Goal: Obtain resource: Download file/media

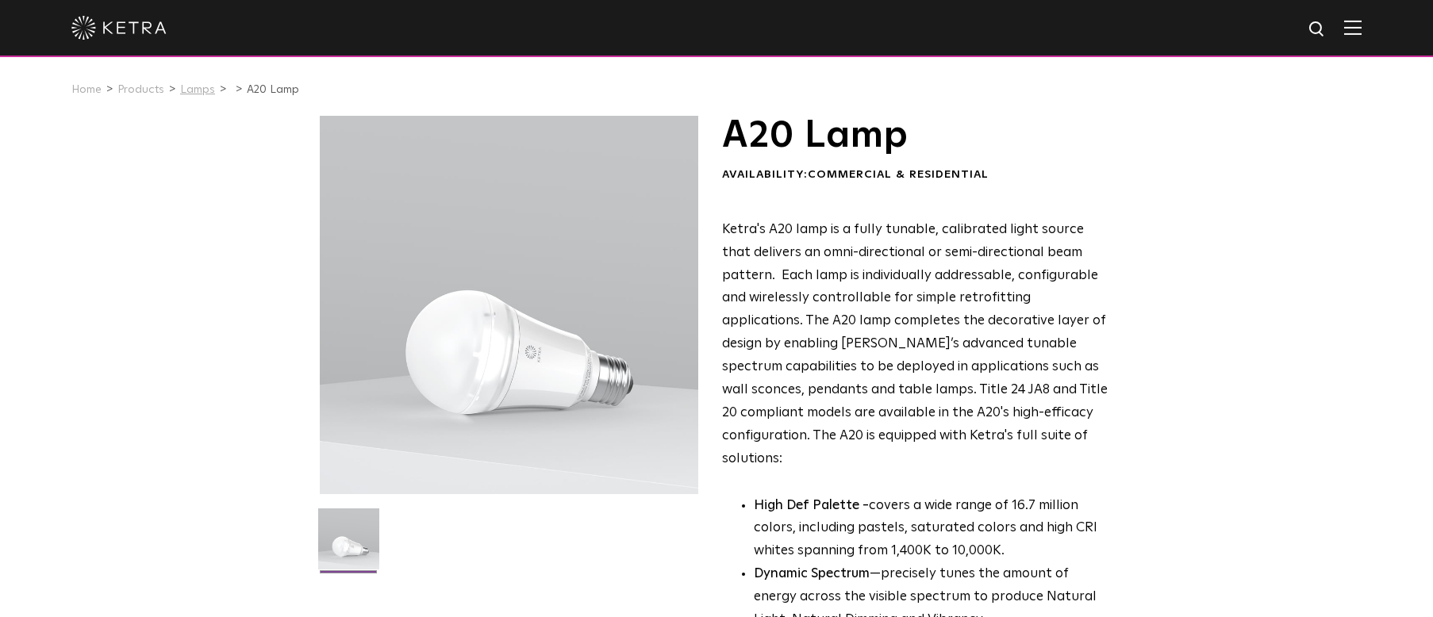
click at [195, 88] on link "Lamps" at bounding box center [197, 89] width 35 height 11
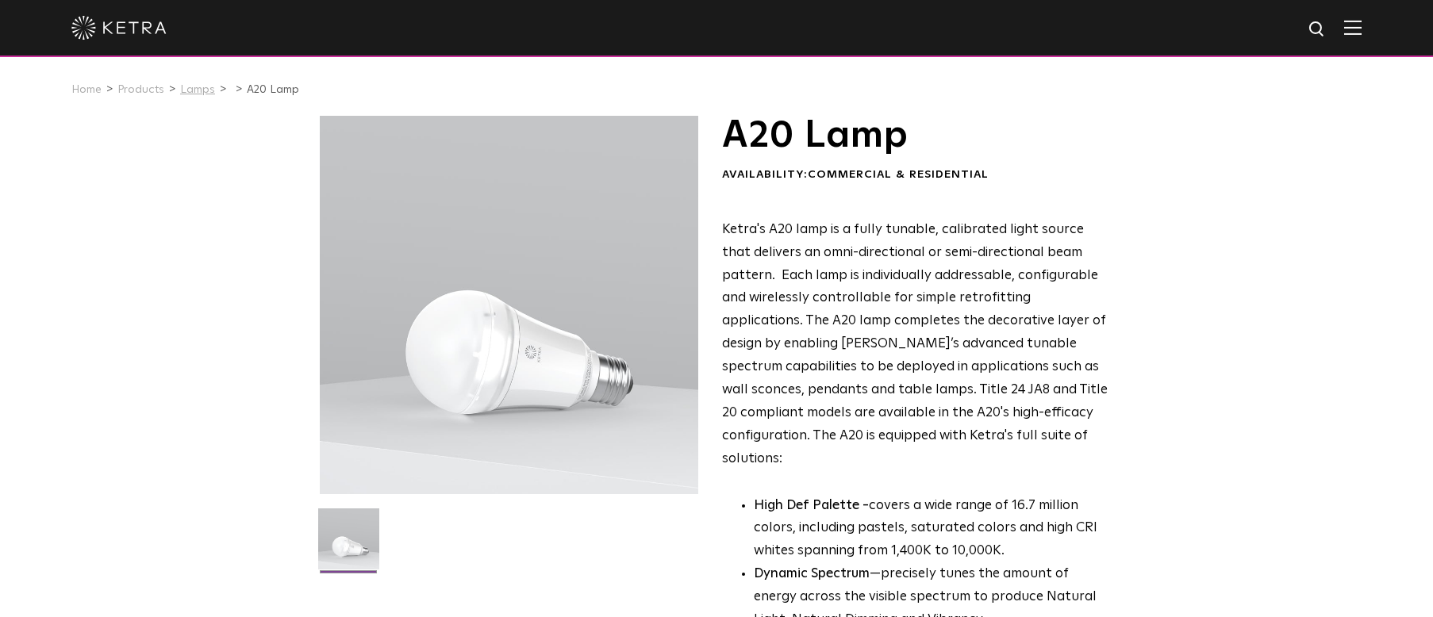
click at [195, 90] on link "Lamps" at bounding box center [197, 89] width 35 height 11
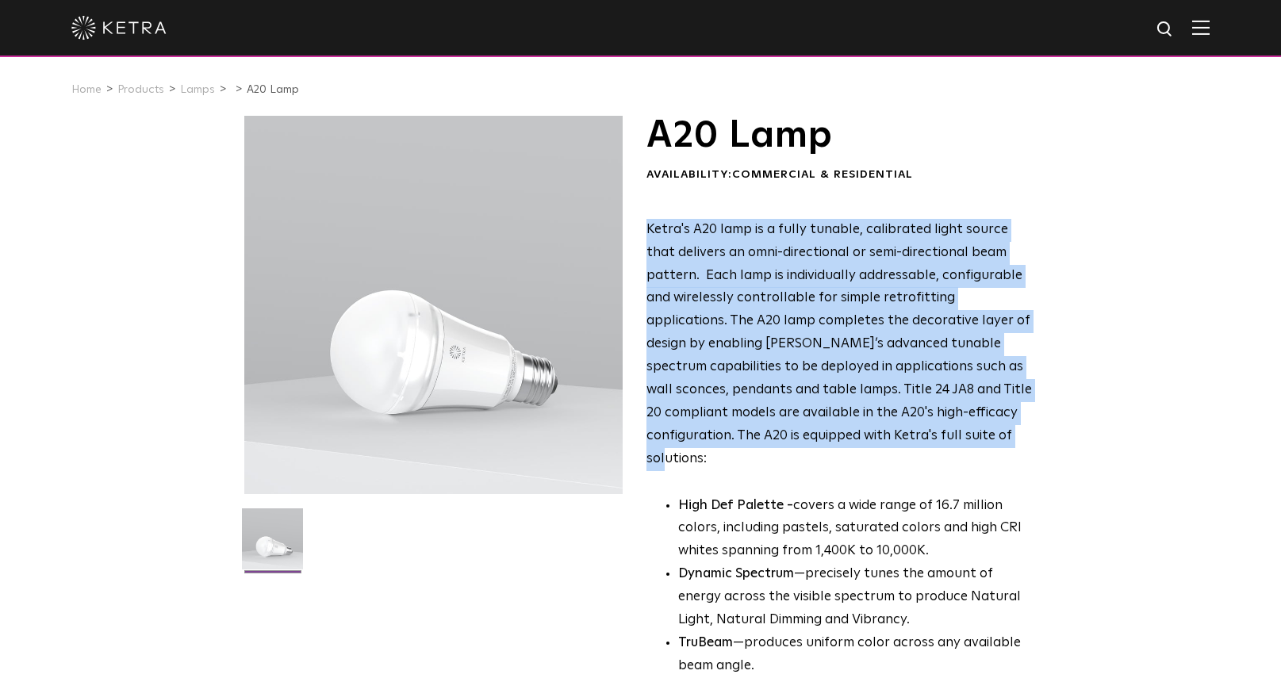
drag, startPoint x: 702, startPoint y: 234, endPoint x: 1025, endPoint y: 440, distance: 383.1
click at [1025, 440] on p "Ketra's A20 lamp is a fully tunable, calibrated light source that delivers an o…" at bounding box center [840, 345] width 386 height 252
copy span "Ketra's A20 lamp is a fully tunable, calibrated light source that delivers an o…"
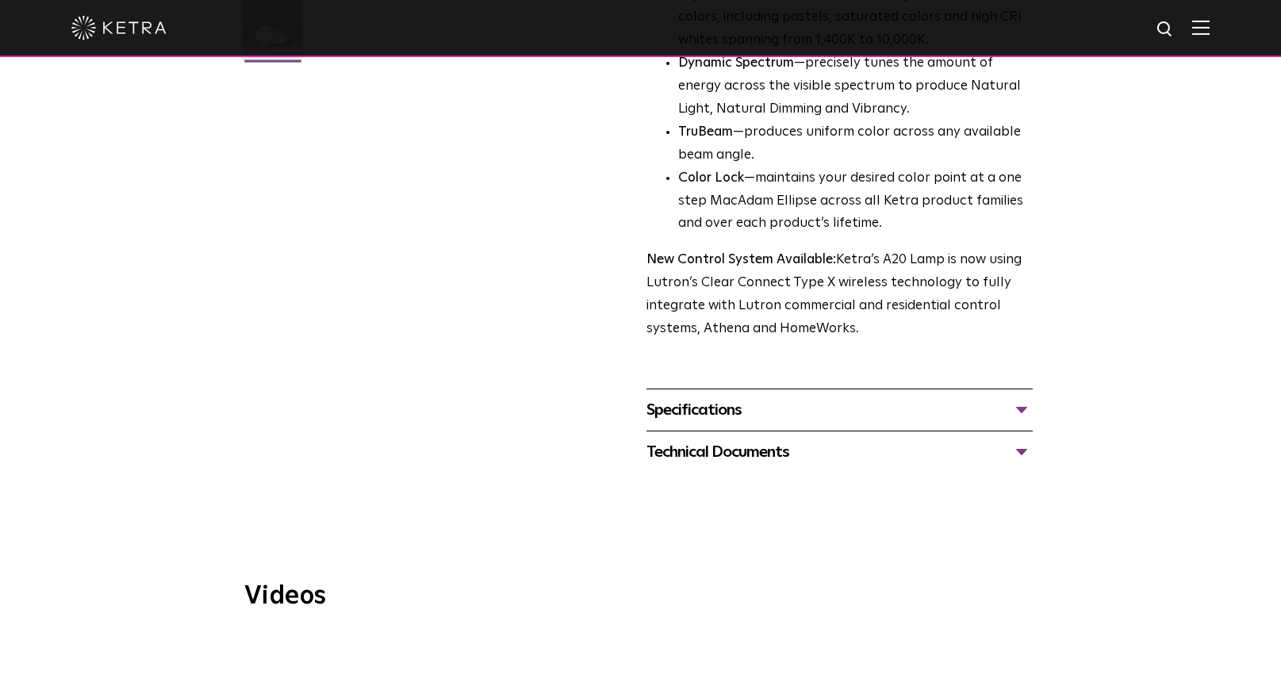
scroll to position [515, 0]
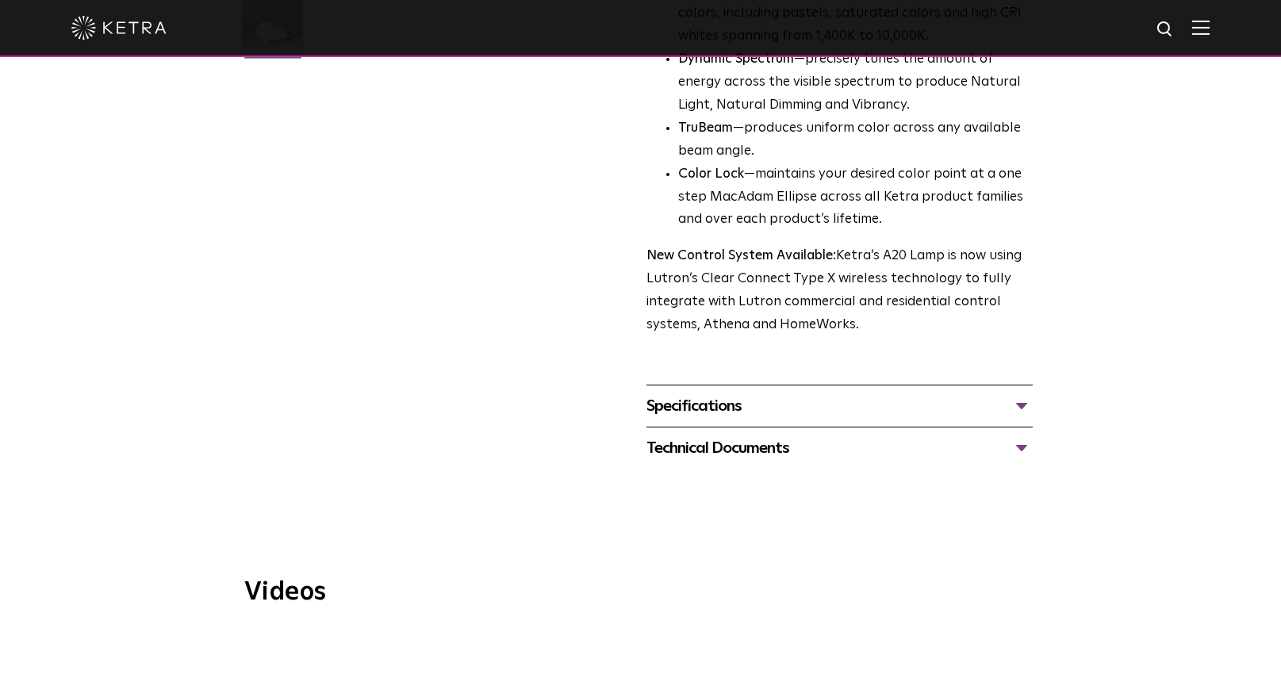
drag, startPoint x: 932, startPoint y: 375, endPoint x: 942, endPoint y: 378, distance: 10.0
click at [932, 393] on div "Specifications" at bounding box center [840, 405] width 386 height 25
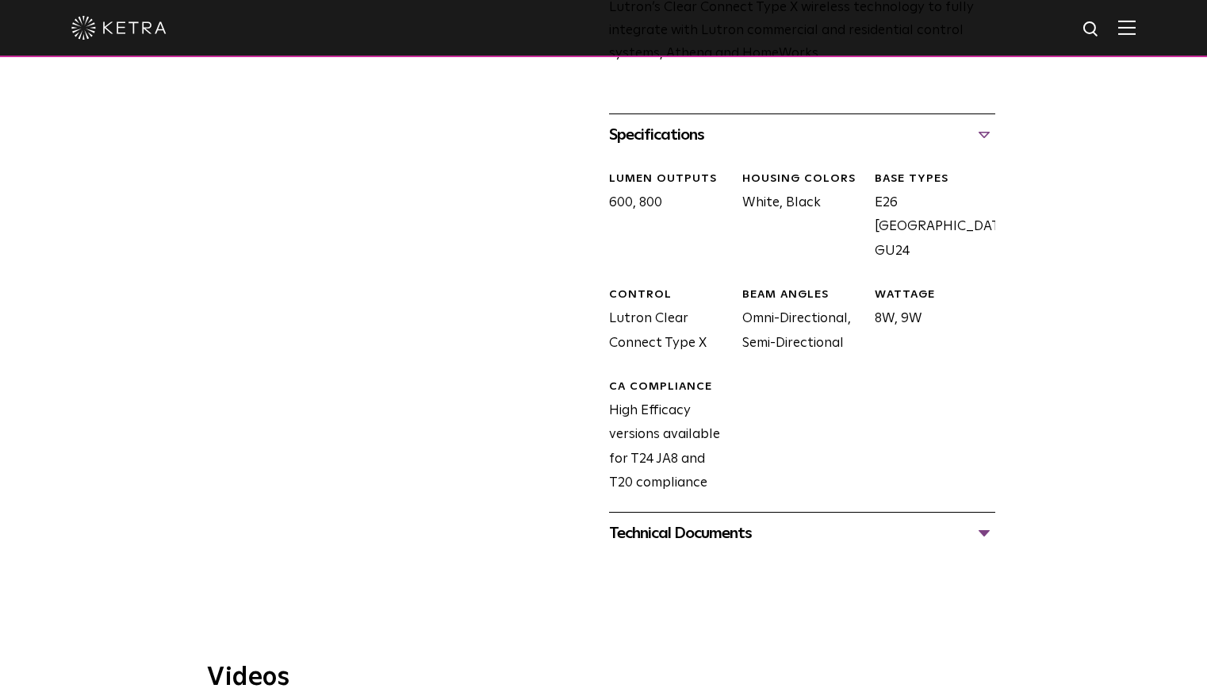
scroll to position [842, 0]
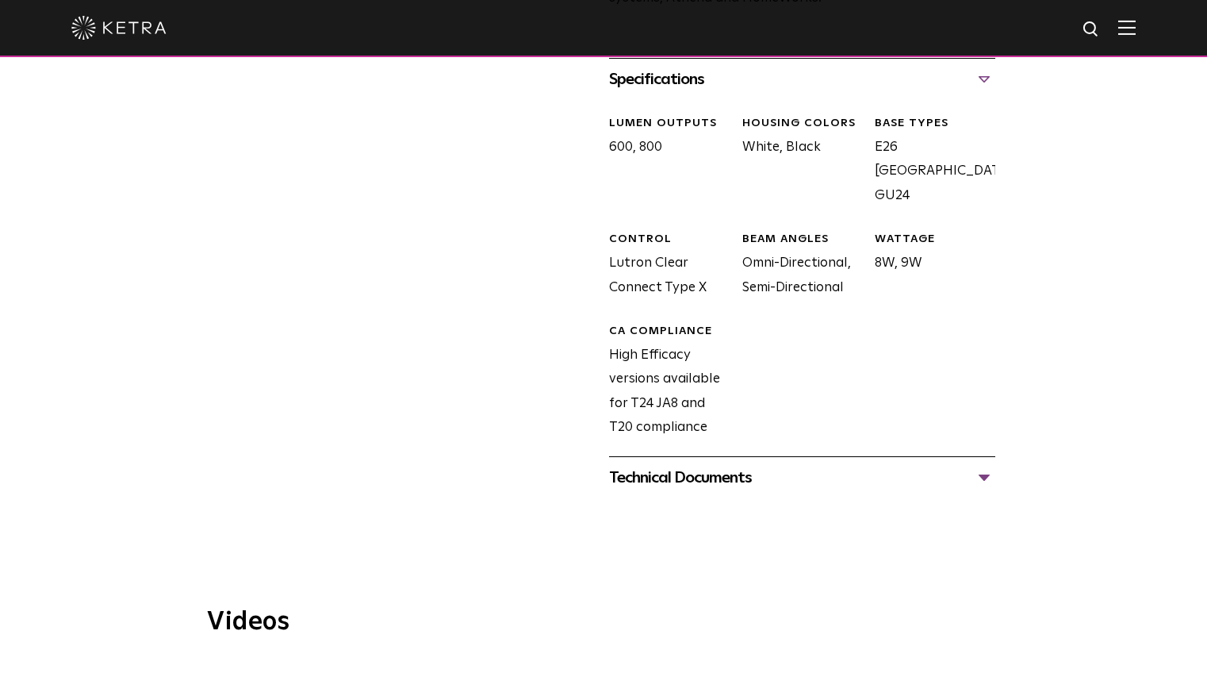
click at [710, 465] on div "Technical Documents" at bounding box center [802, 477] width 386 height 25
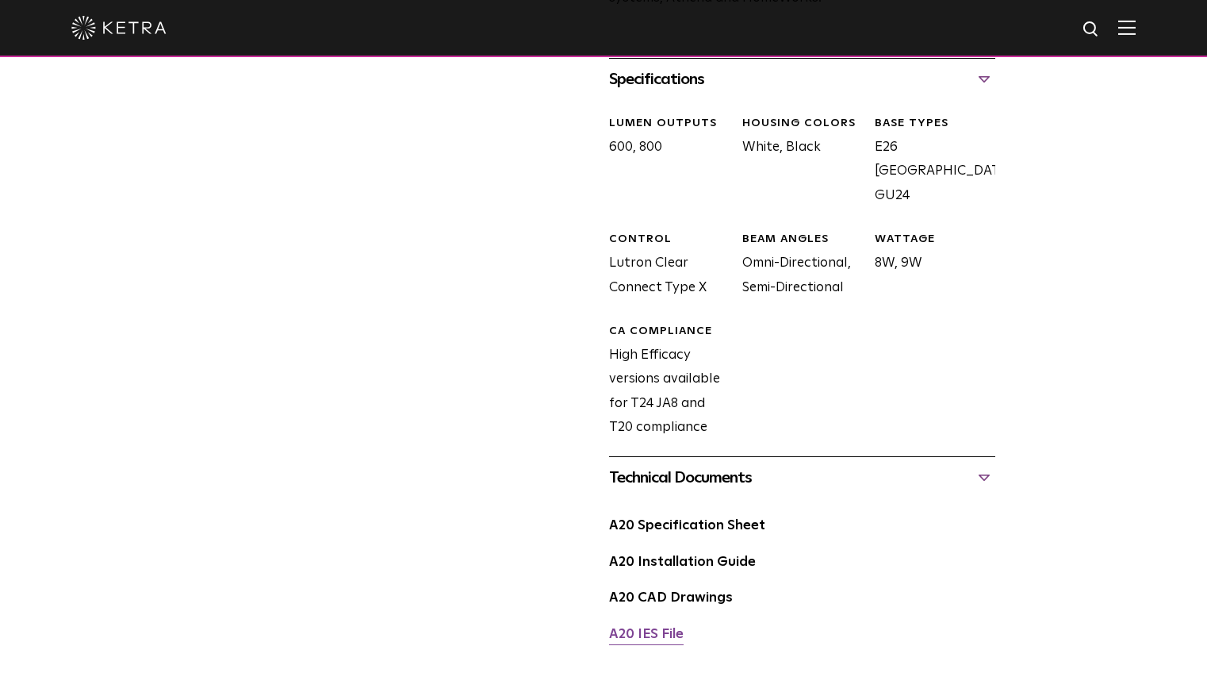
click at [651, 623] on div "A20 IES File" at bounding box center [802, 641] width 386 height 36
click at [652, 628] on link "A20 IES File" at bounding box center [646, 634] width 75 height 13
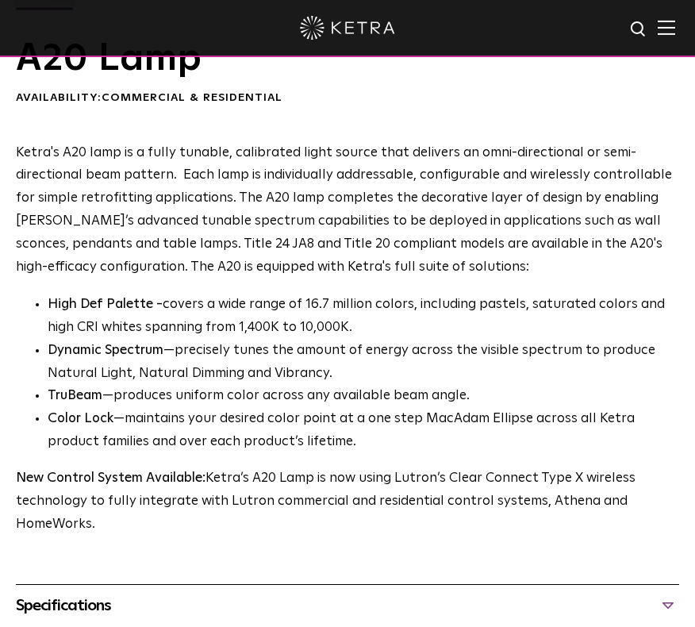
scroll to position [839, 0]
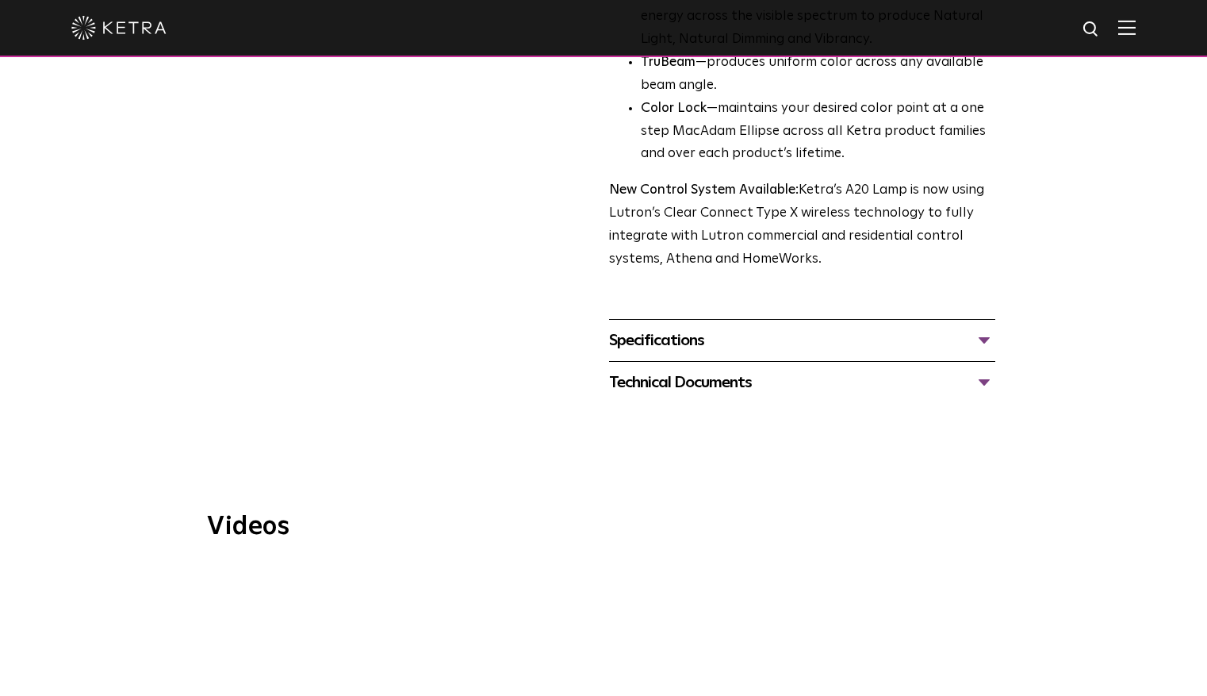
scroll to position [651, 0]
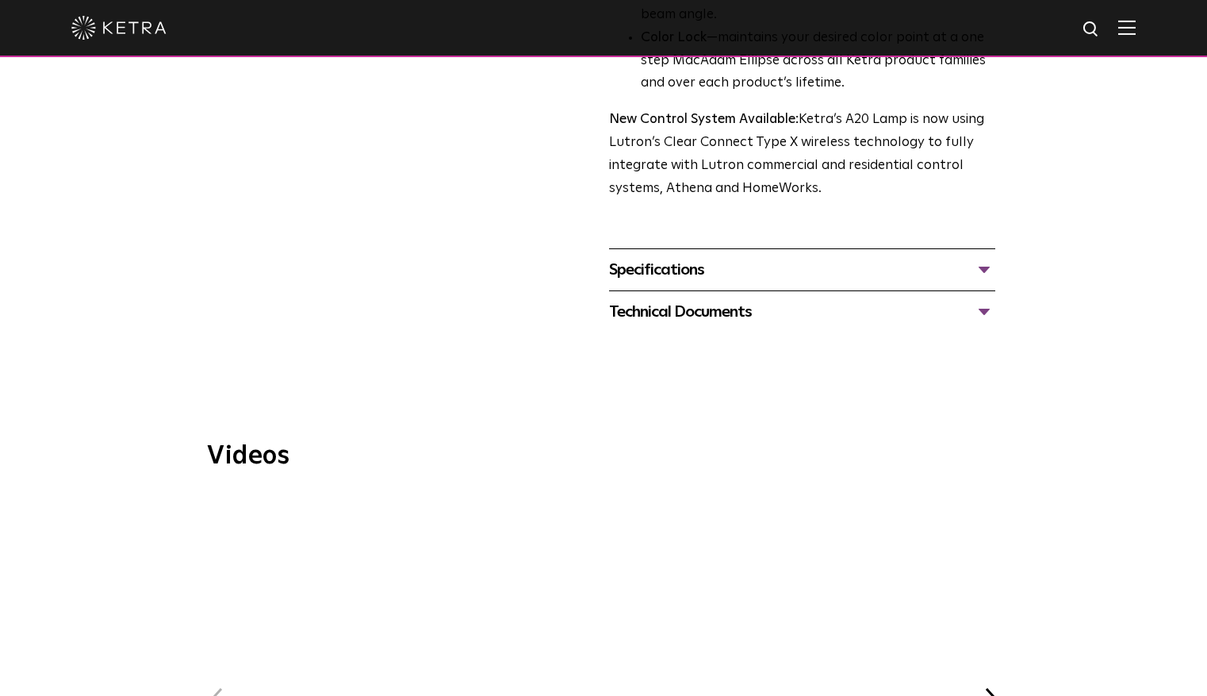
click at [698, 299] on div "Technical Documents" at bounding box center [802, 311] width 386 height 25
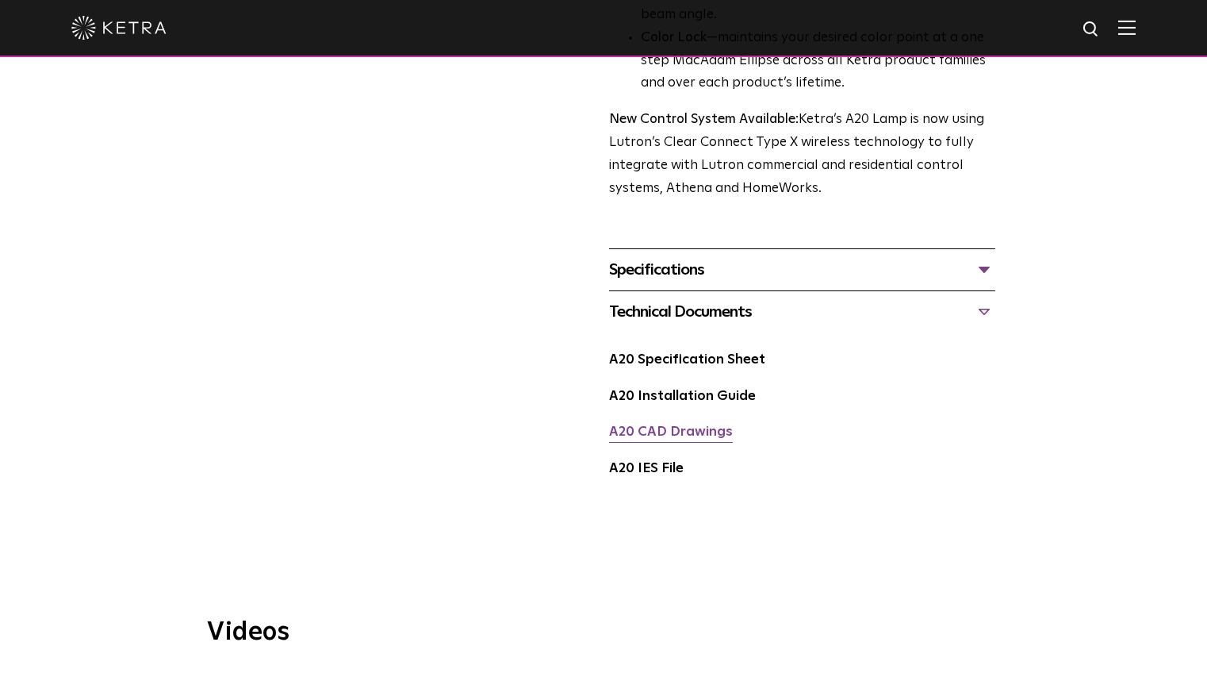
click at [681, 425] on link "A20 CAD Drawings" at bounding box center [671, 431] width 124 height 13
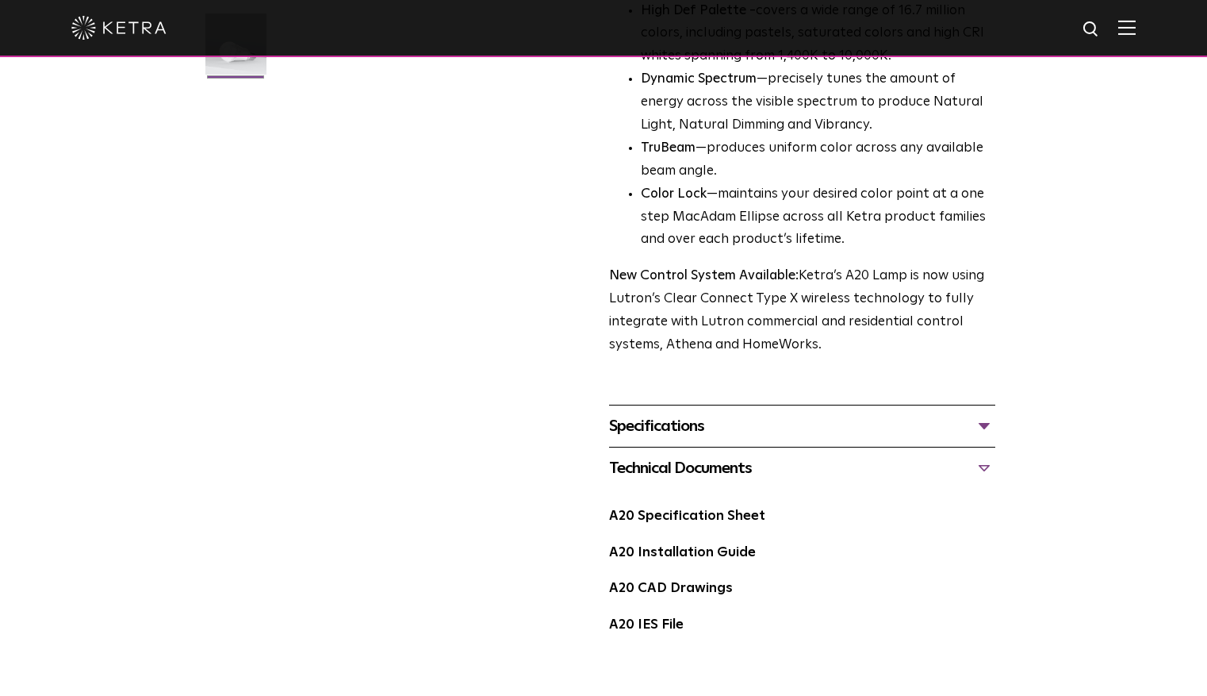
scroll to position [543, 0]
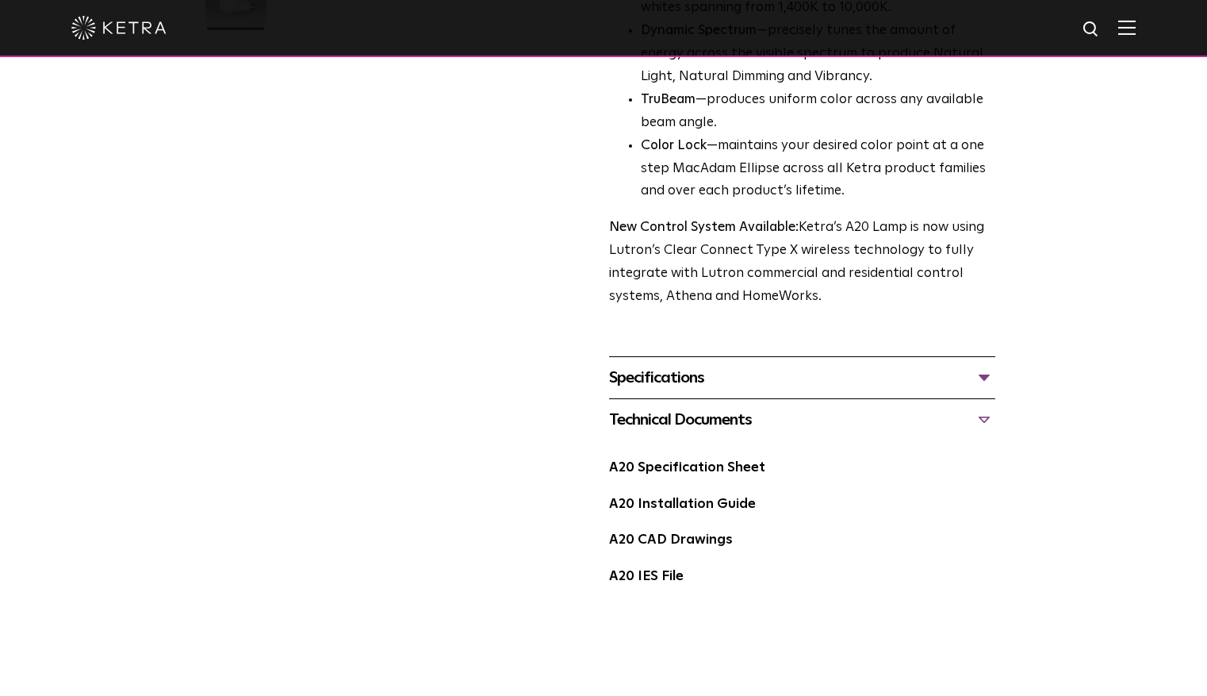
click at [691, 365] on div "Specifications" at bounding box center [802, 377] width 386 height 25
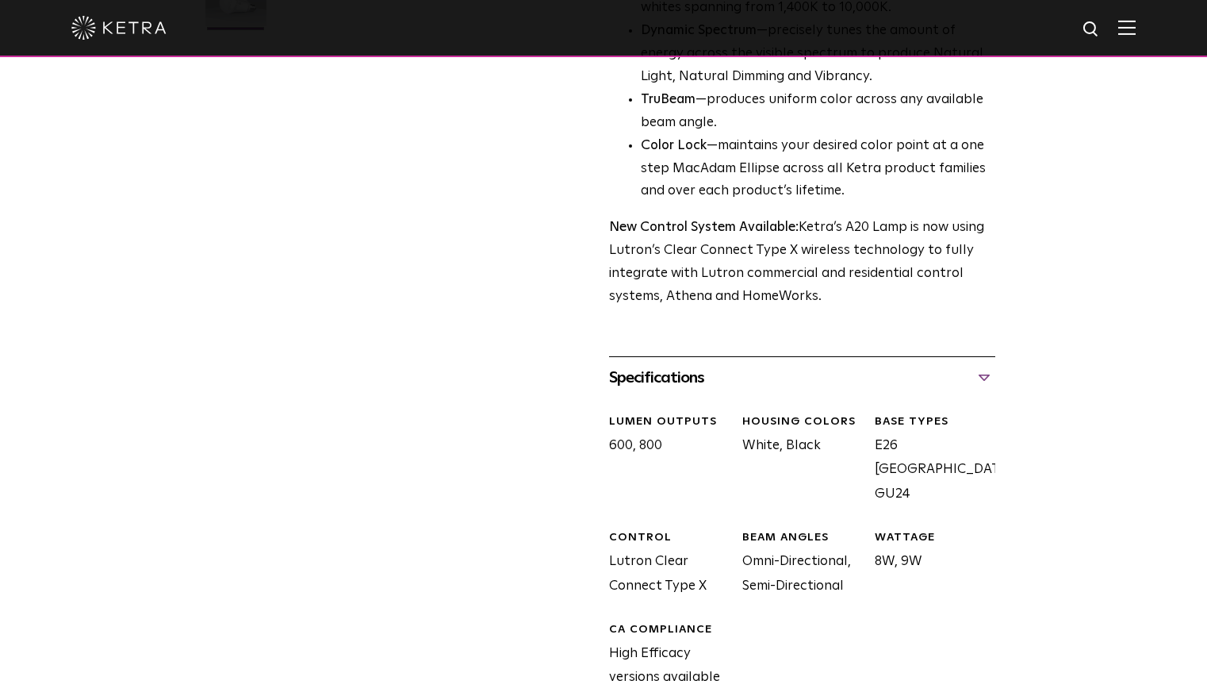
click at [691, 365] on div "Specifications" at bounding box center [802, 377] width 386 height 25
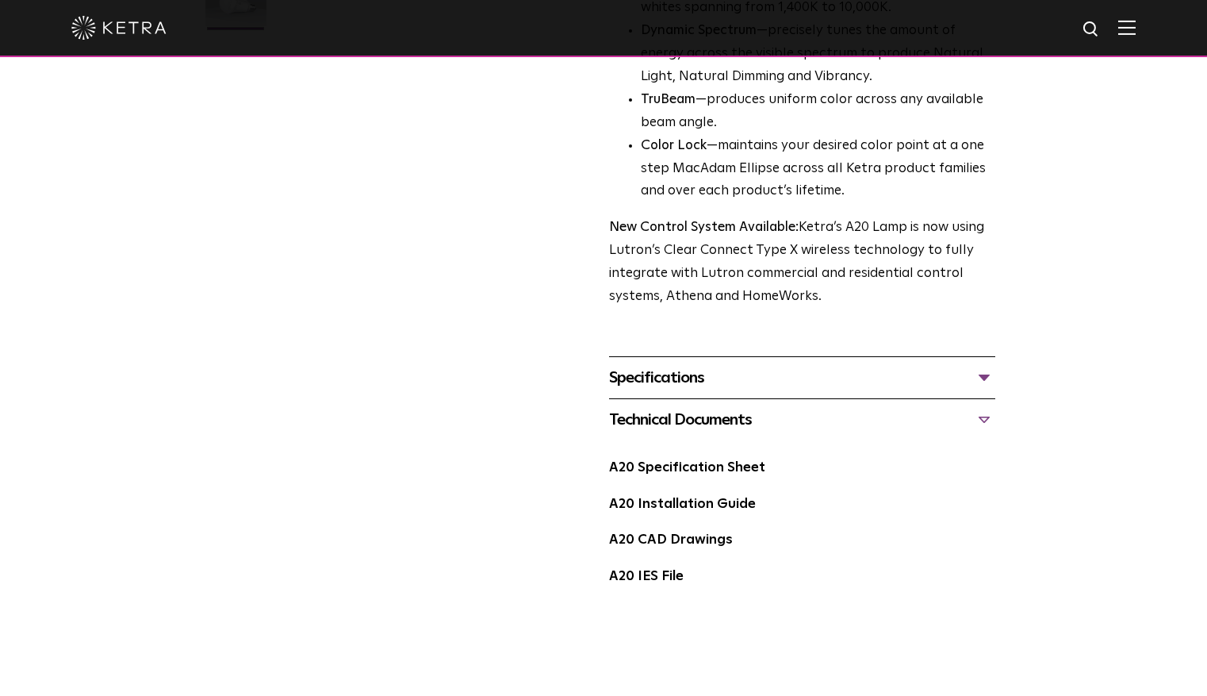
click at [722, 365] on div "Specifications" at bounding box center [802, 377] width 386 height 25
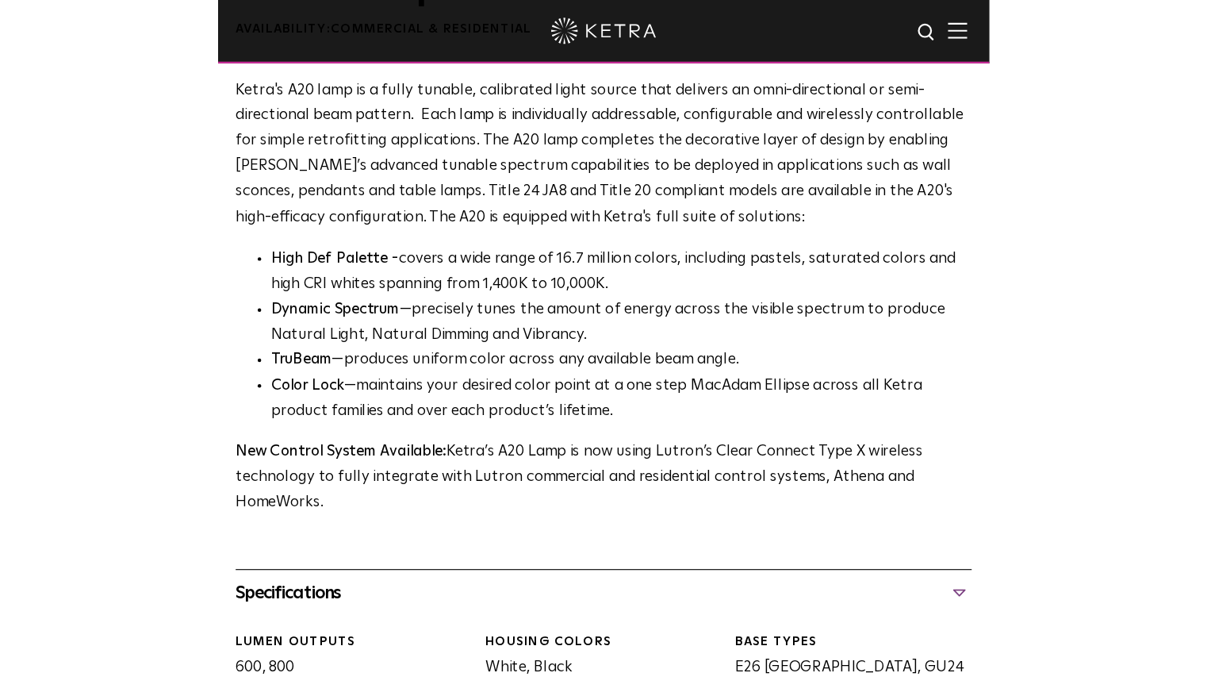
scroll to position [911, 0]
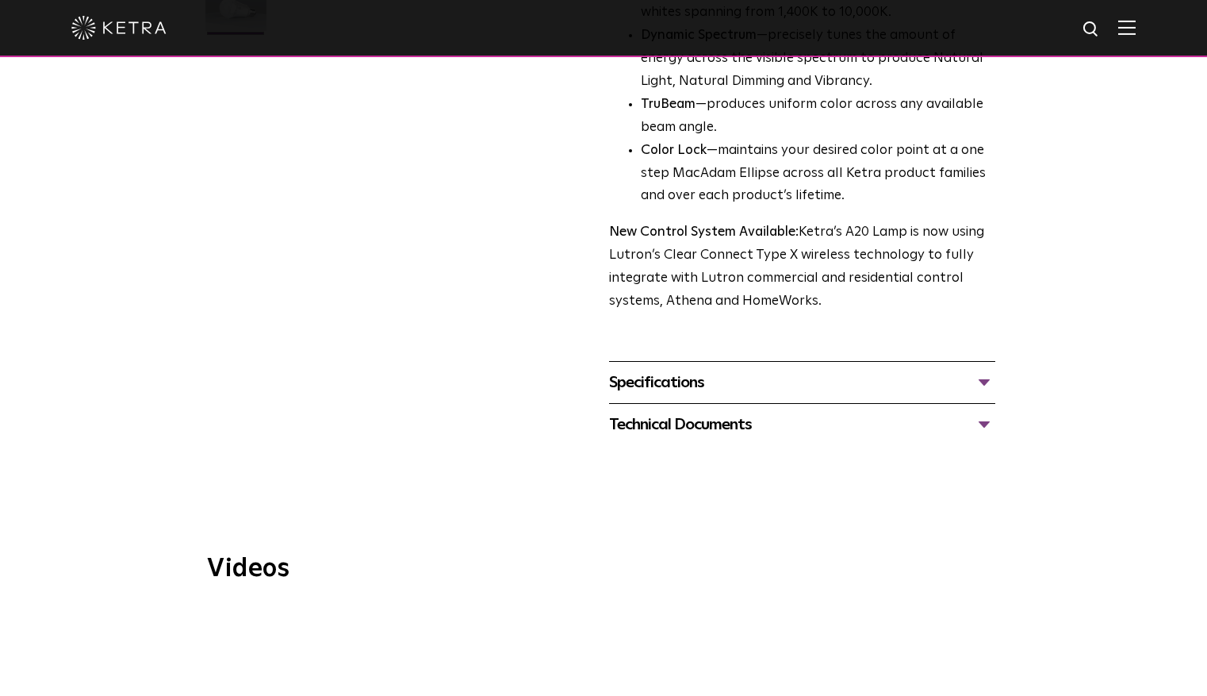
scroll to position [585, 0]
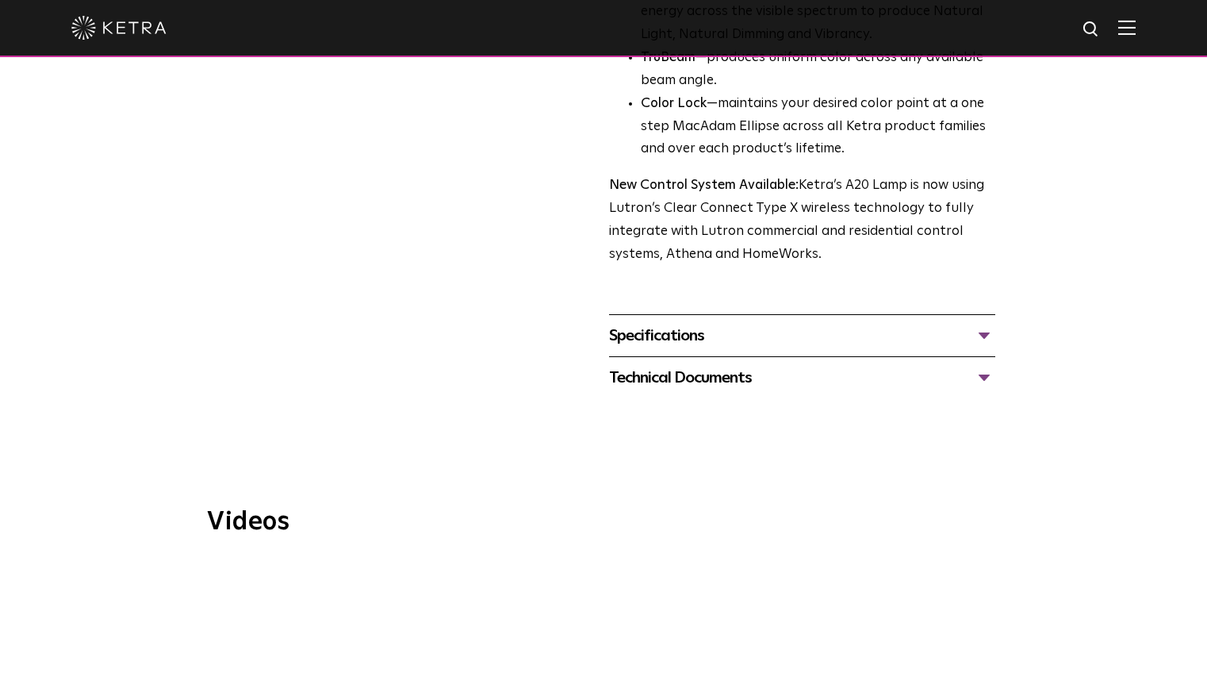
click at [984, 365] on div "Technical Documents" at bounding box center [802, 377] width 386 height 25
